Goal: Task Accomplishment & Management: Manage account settings

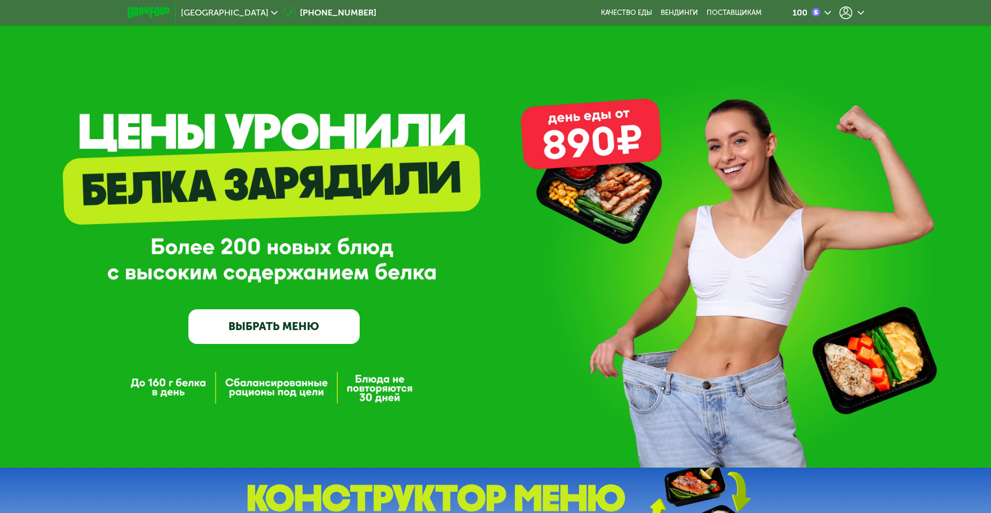
click at [856, 13] on div at bounding box center [851, 12] width 25 height 13
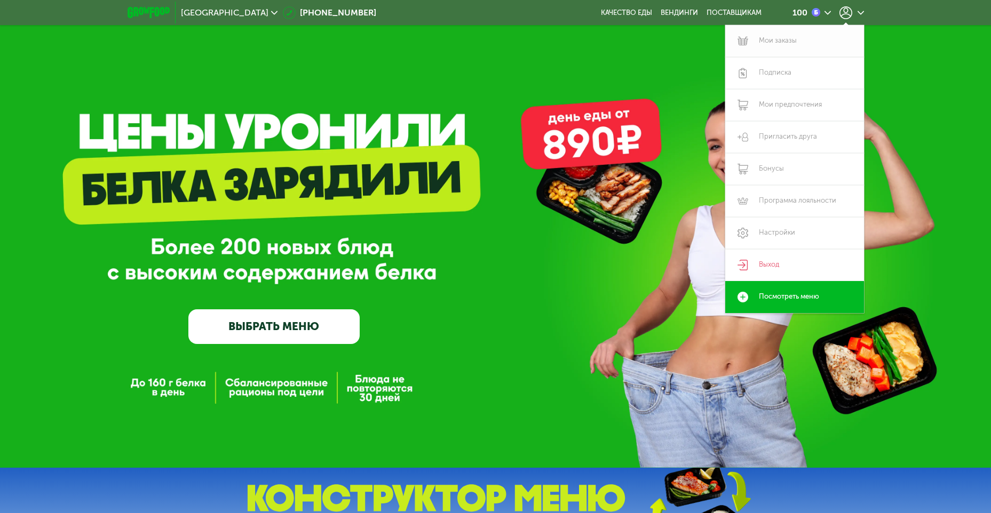
click at [786, 49] on link "Мои заказы" at bounding box center [794, 41] width 139 height 32
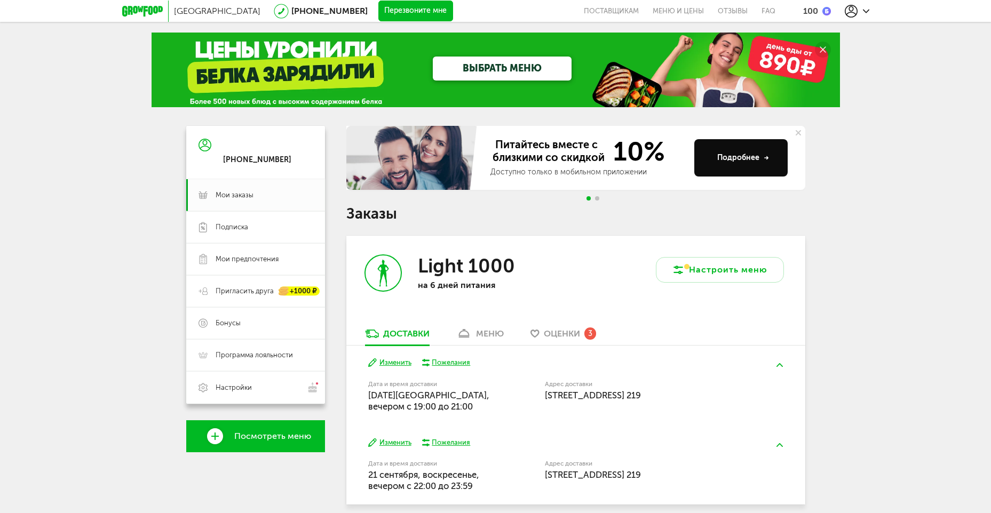
click at [476, 333] on div "меню" at bounding box center [490, 334] width 28 height 10
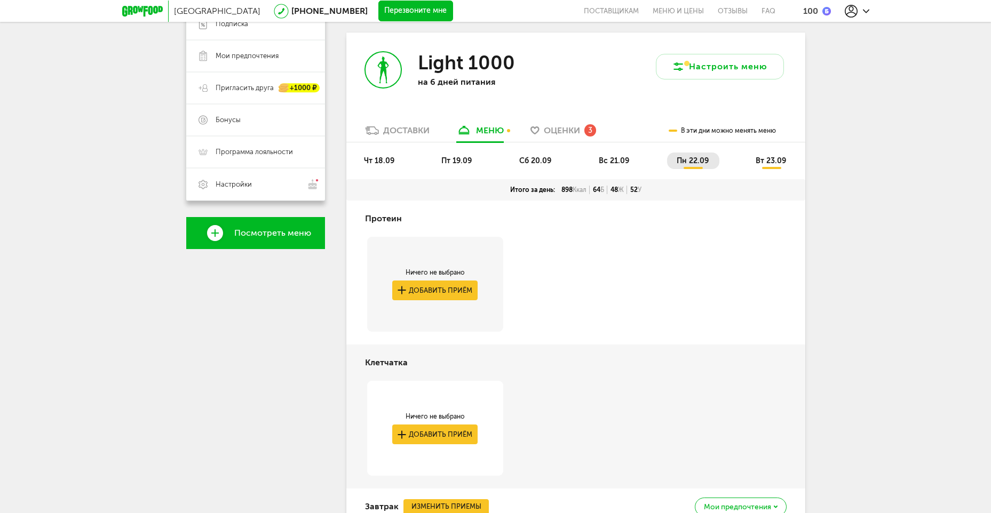
scroll to position [49, 0]
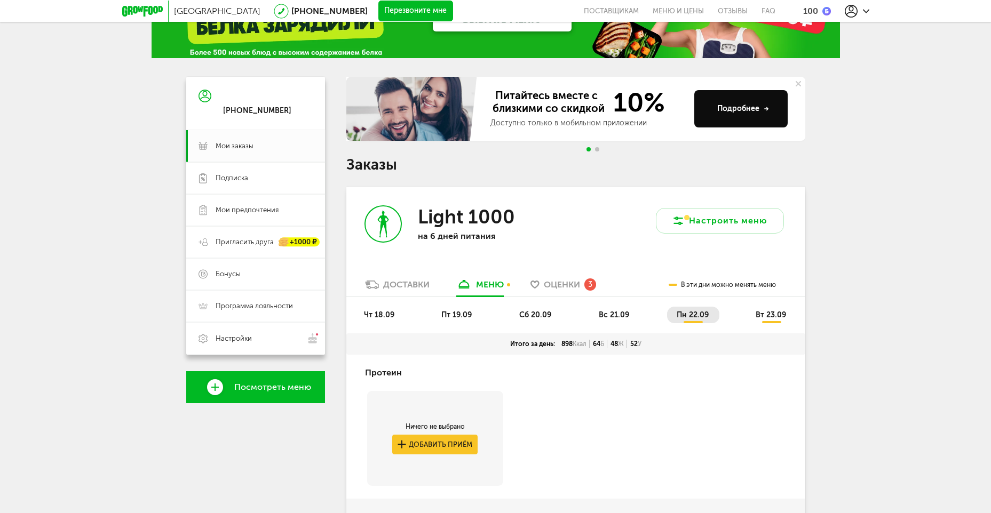
click at [378, 316] on span "чт 18.09" at bounding box center [379, 315] width 30 height 9
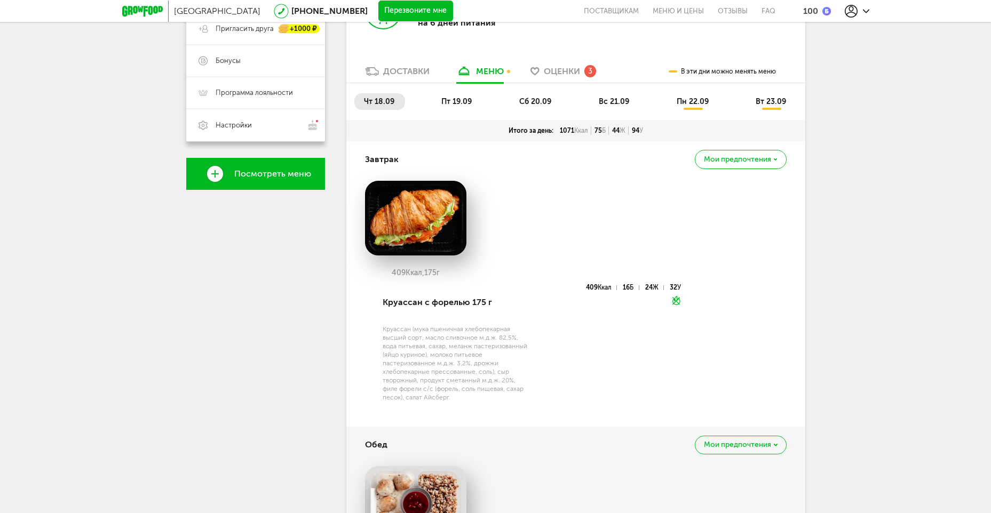
scroll to position [209, 0]
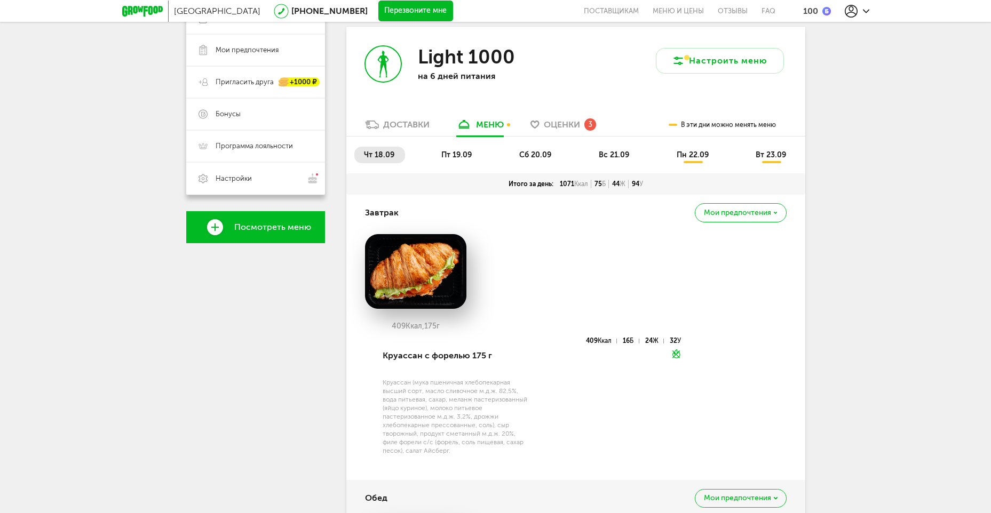
click at [456, 156] on span "пт 19.09" at bounding box center [456, 154] width 30 height 9
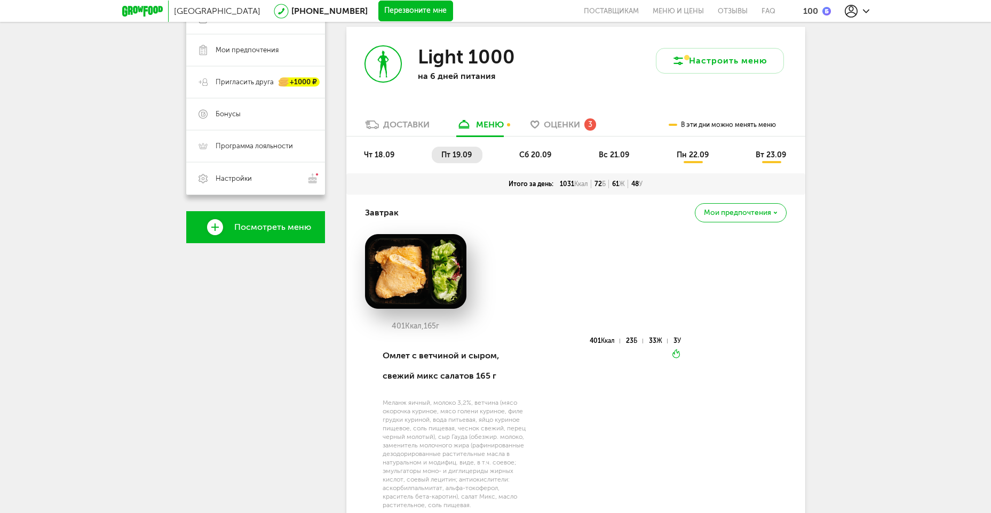
click at [517, 156] on li "сб 20.09" at bounding box center [536, 155] width 52 height 17
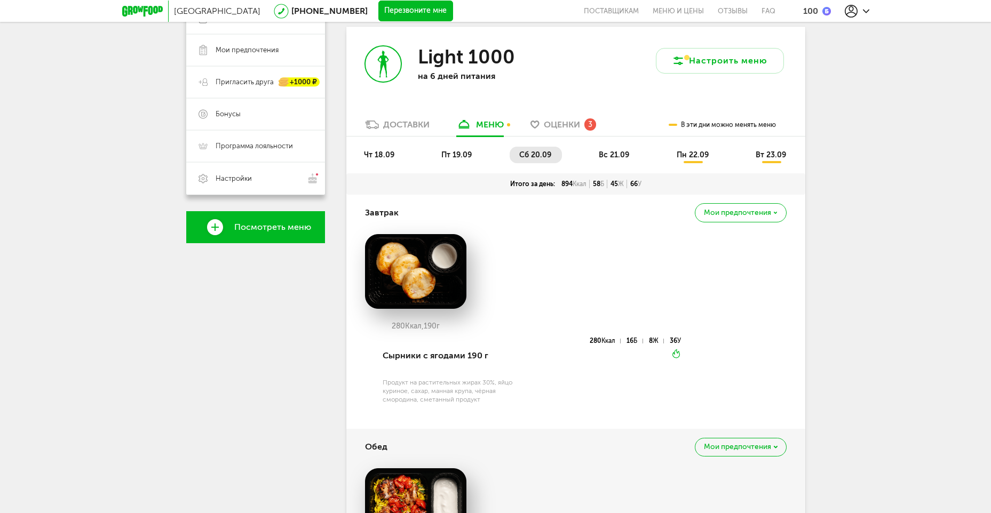
click at [625, 160] on li "вс 21.09" at bounding box center [614, 155] width 51 height 17
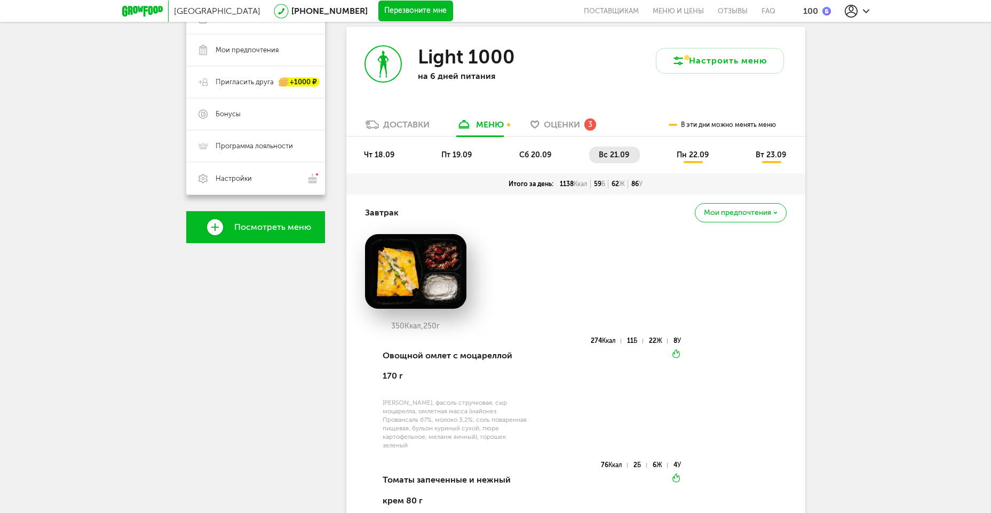
click at [692, 157] on span "пн 22.09" at bounding box center [693, 154] width 32 height 9
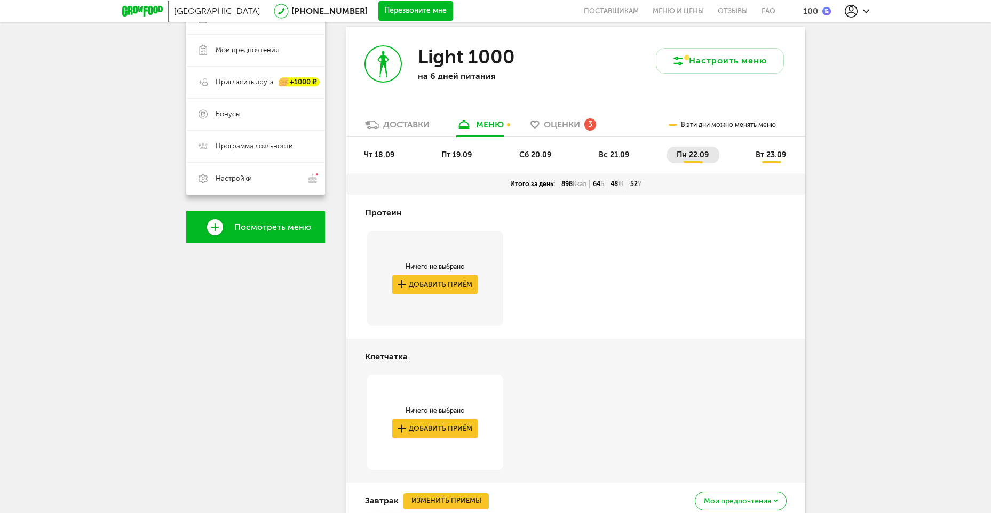
click at [778, 157] on span "вт 23.09" at bounding box center [771, 154] width 30 height 9
click at [600, 156] on span "вс 21.09" at bounding box center [614, 154] width 30 height 9
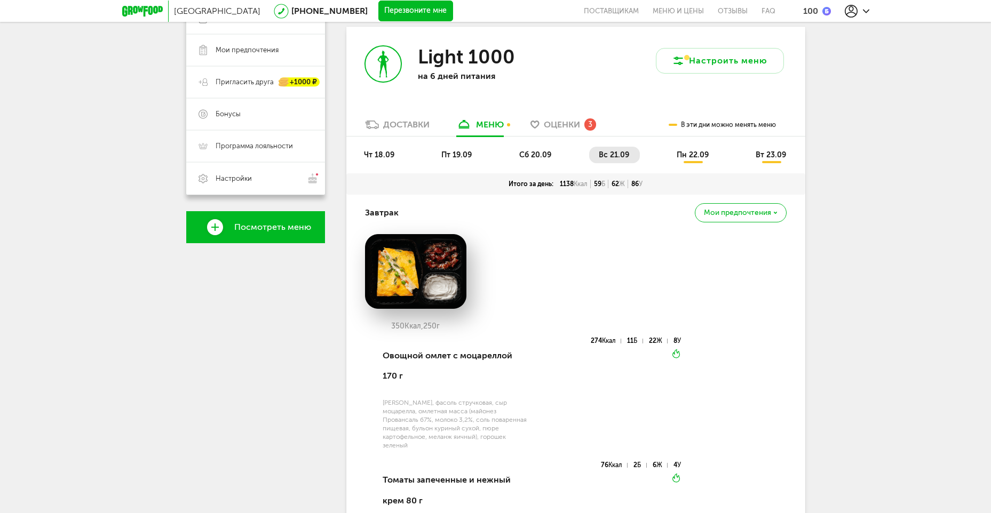
click at [555, 155] on li "сб 20.09" at bounding box center [536, 155] width 52 height 17
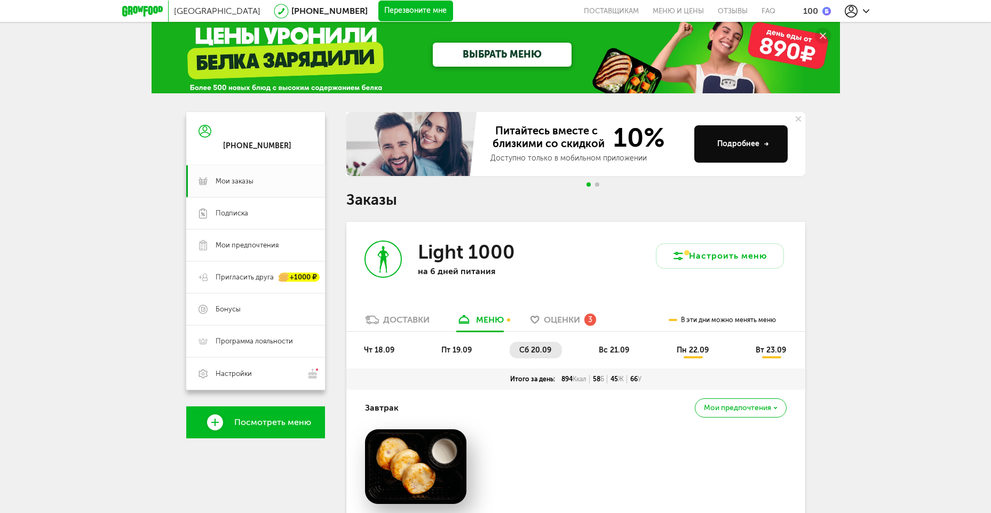
scroll to position [0, 0]
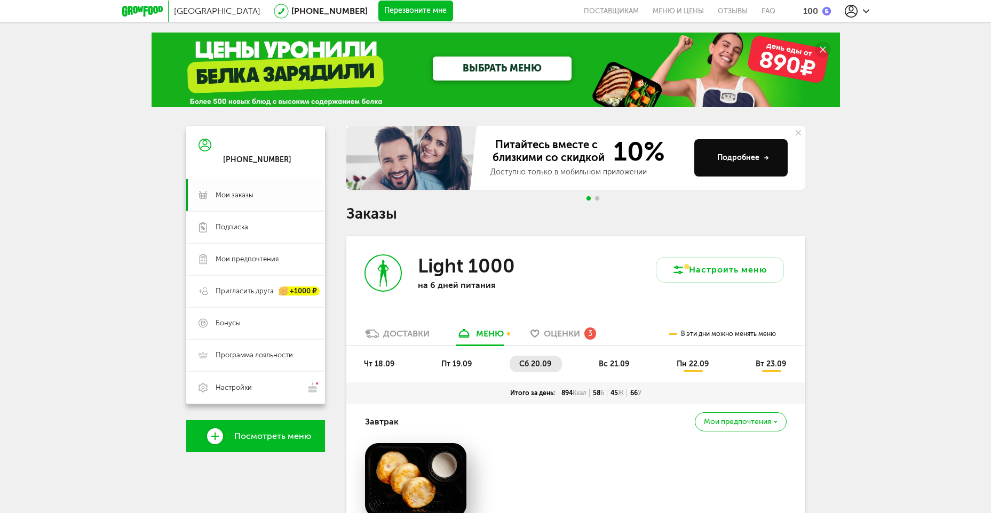
click at [248, 208] on link "Мои заказы" at bounding box center [255, 195] width 139 height 32
click at [251, 198] on span "Мои заказы" at bounding box center [235, 195] width 38 height 10
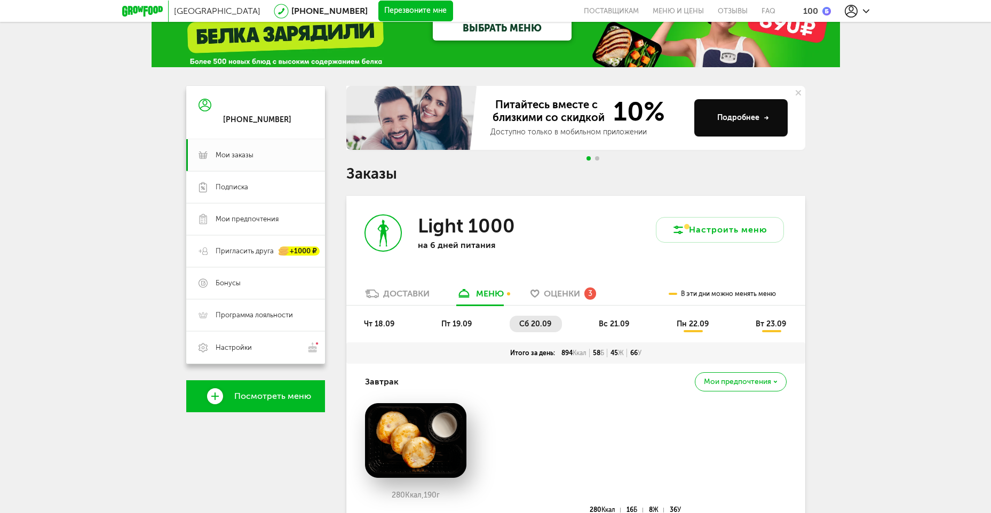
scroll to position [160, 0]
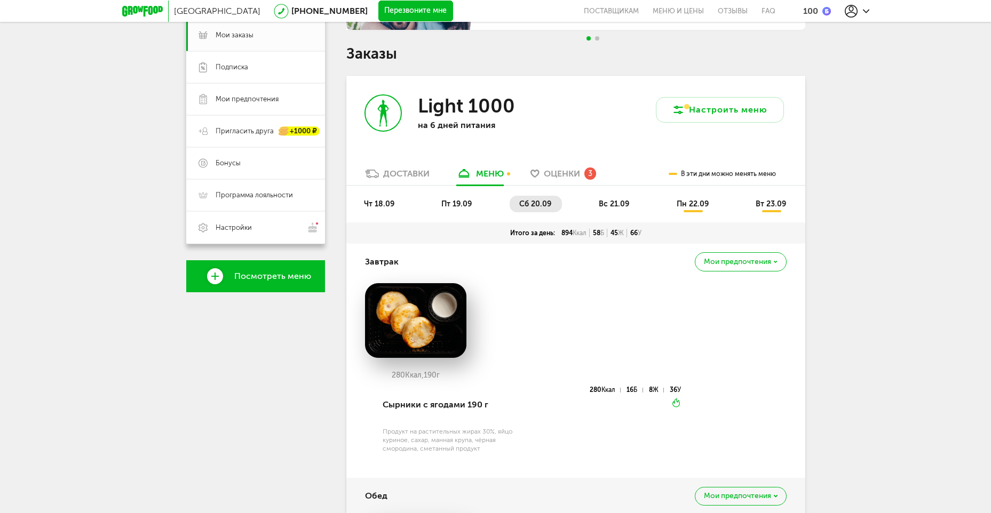
click at [685, 208] on span "пн 22.09" at bounding box center [693, 204] width 32 height 9
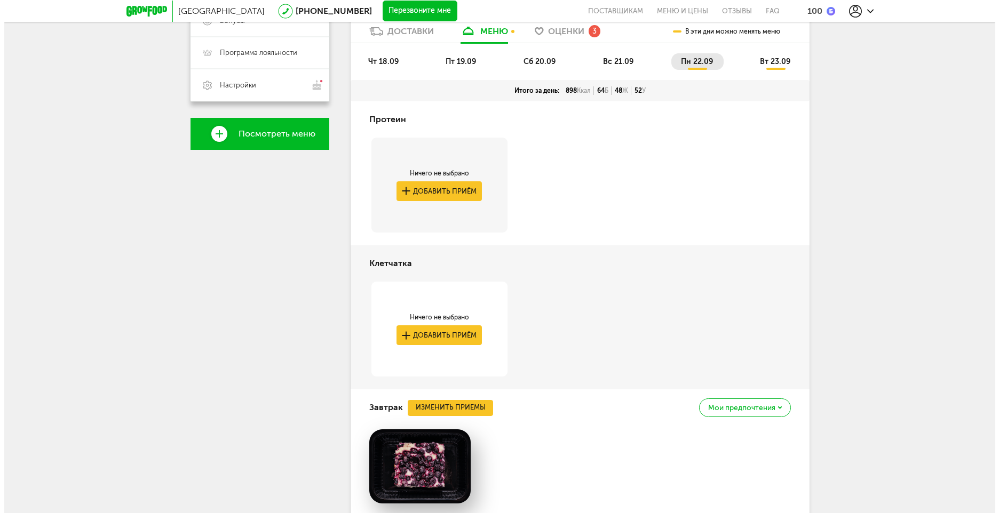
scroll to position [427, 0]
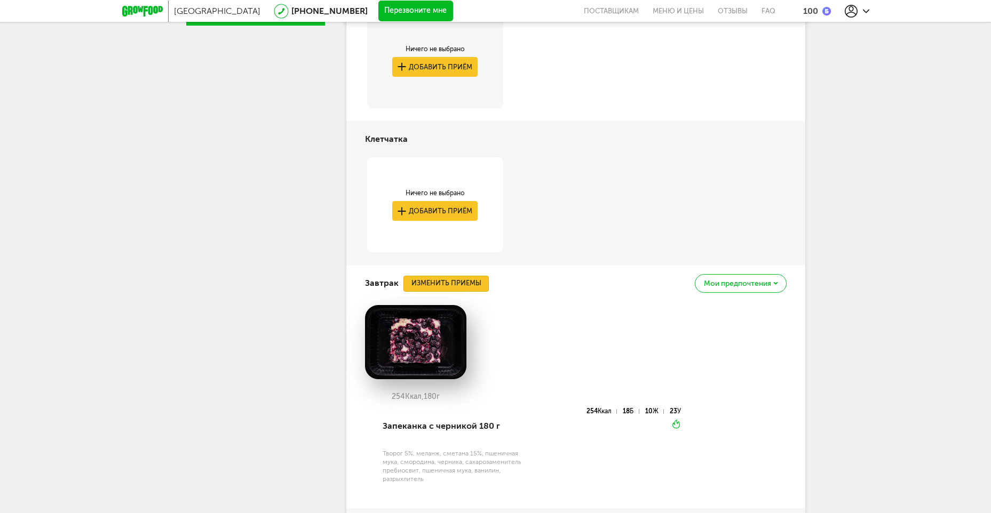
click at [430, 285] on button "Изменить приемы" at bounding box center [445, 284] width 85 height 16
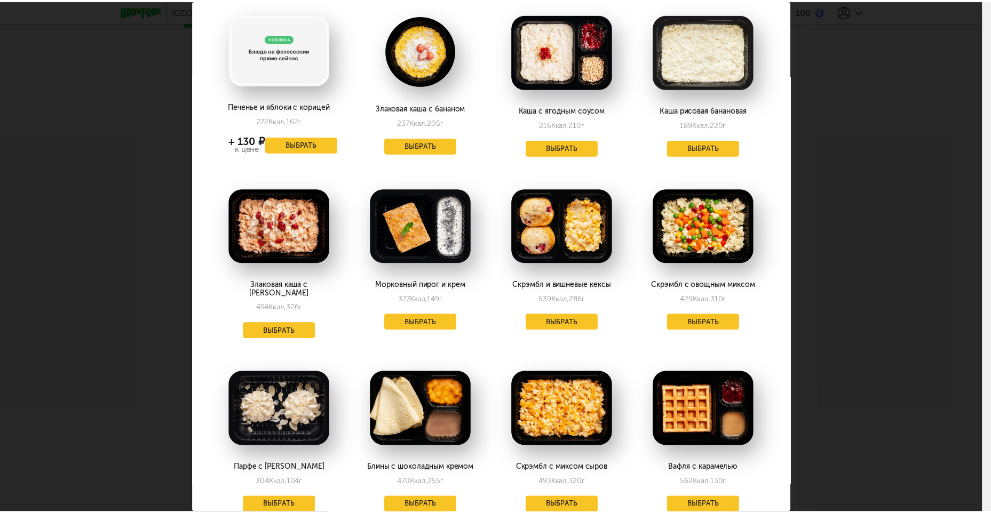
scroll to position [0, 0]
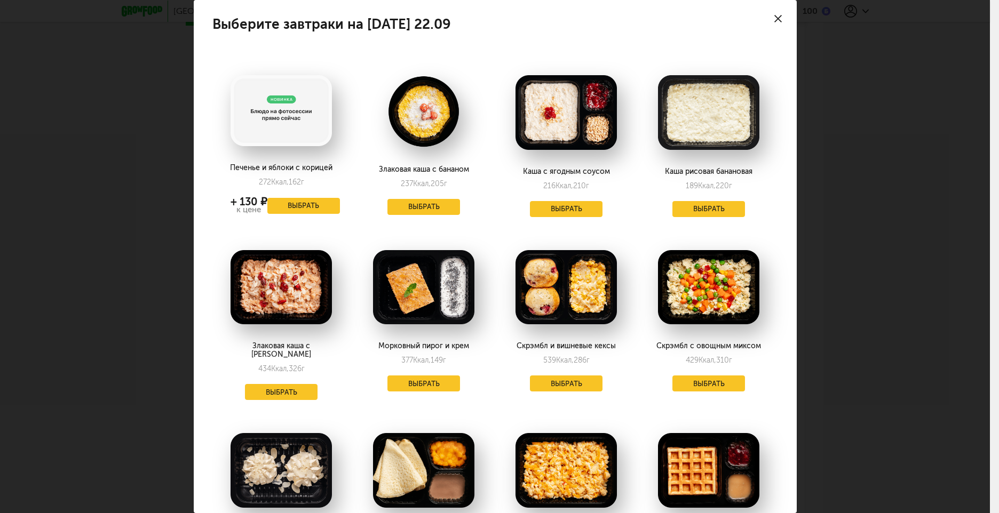
click at [766, 23] on div at bounding box center [777, 18] width 37 height 37
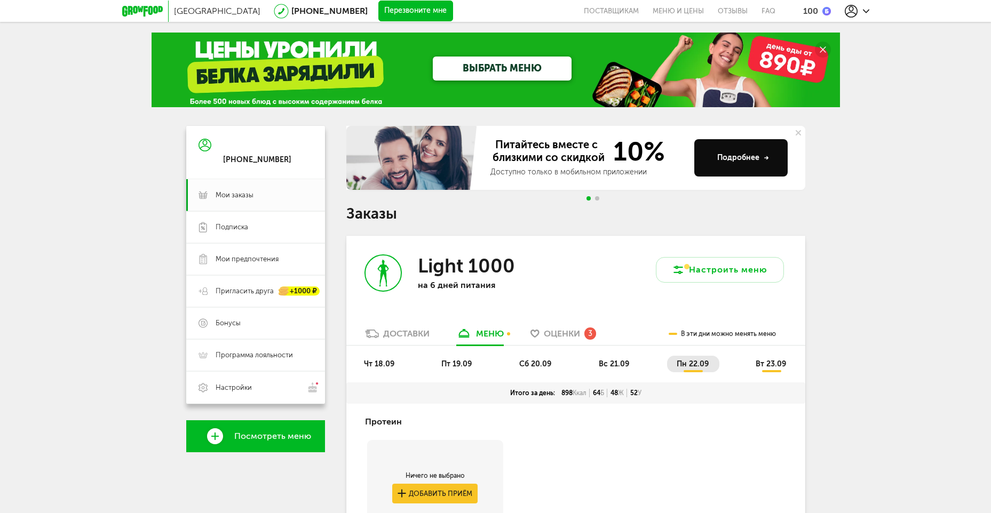
click at [450, 366] on span "пт 19.09" at bounding box center [456, 364] width 30 height 9
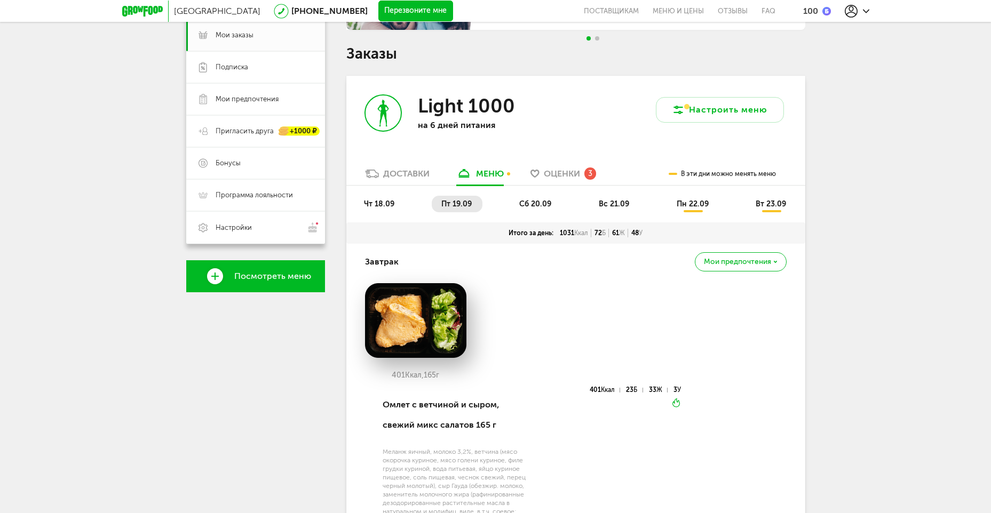
scroll to position [53, 0]
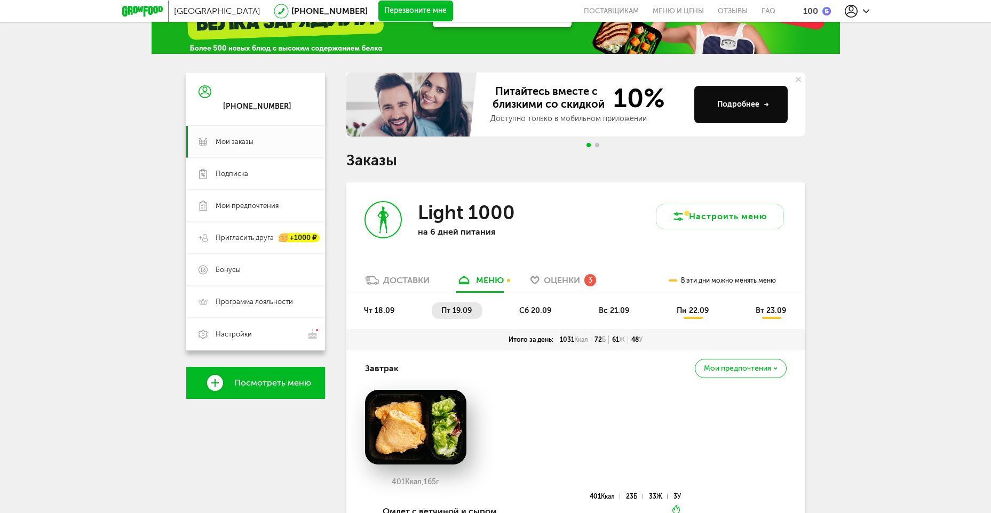
click at [538, 314] on span "сб 20.09" at bounding box center [535, 310] width 32 height 9
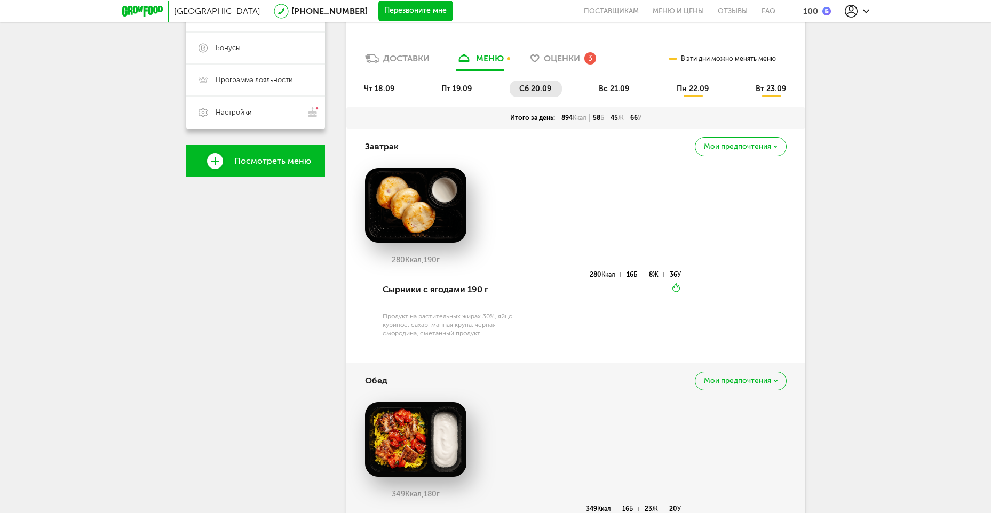
scroll to position [0, 0]
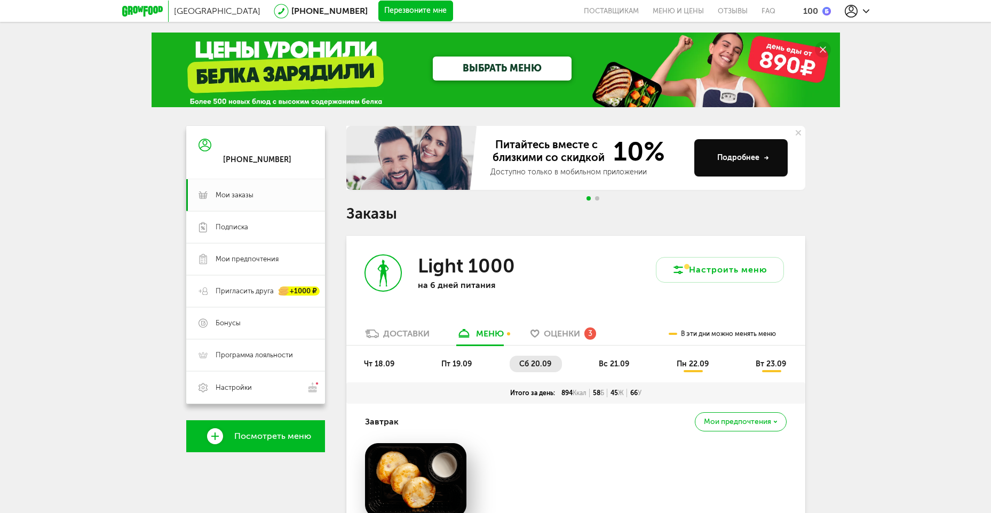
click at [613, 366] on span "вс 21.09" at bounding box center [614, 364] width 30 height 9
